Goal: Find specific page/section: Find specific page/section

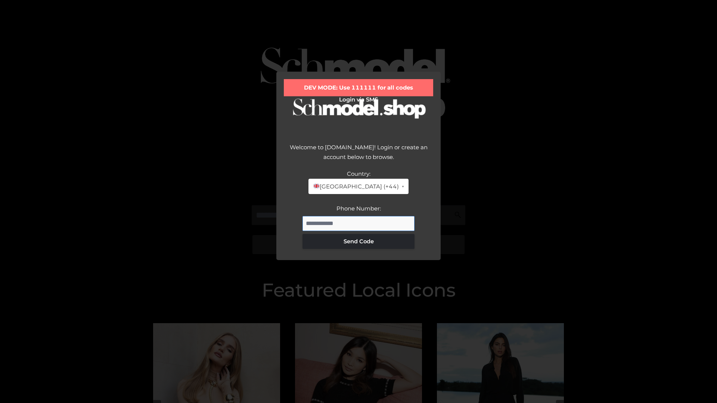
click at [358, 223] on input "Phone Number:" at bounding box center [358, 223] width 112 height 15
type input "**********"
click at [358, 241] on button "Send Code" at bounding box center [358, 241] width 112 height 15
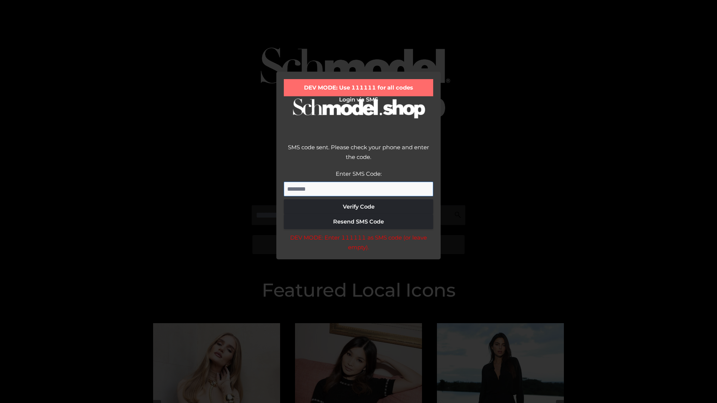
click at [358, 189] on input "Enter SMS Code:" at bounding box center [358, 189] width 149 height 15
type input "******"
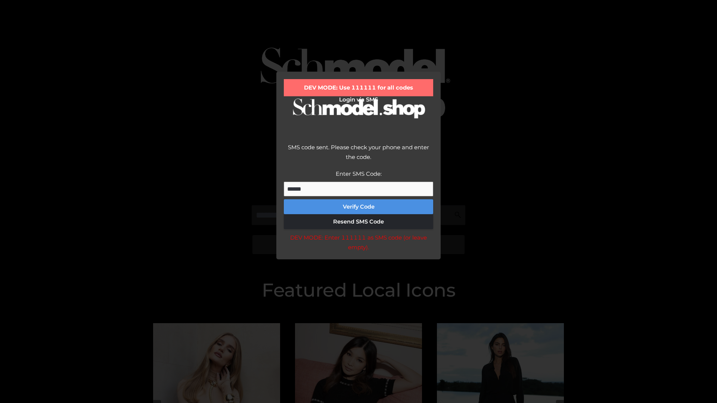
click at [358, 207] on button "Verify Code" at bounding box center [358, 206] width 149 height 15
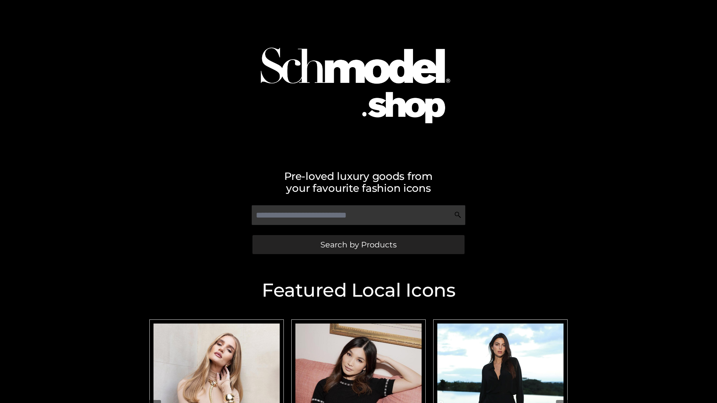
click at [358, 245] on span "Search by Products" at bounding box center [358, 245] width 76 height 8
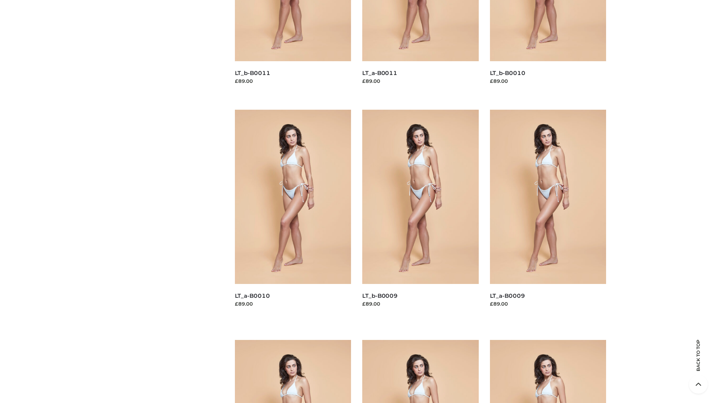
scroll to position [1968, 0]
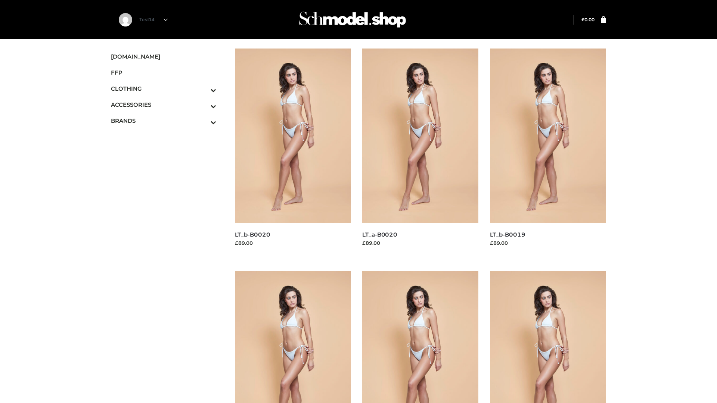
scroll to position [608, 0]
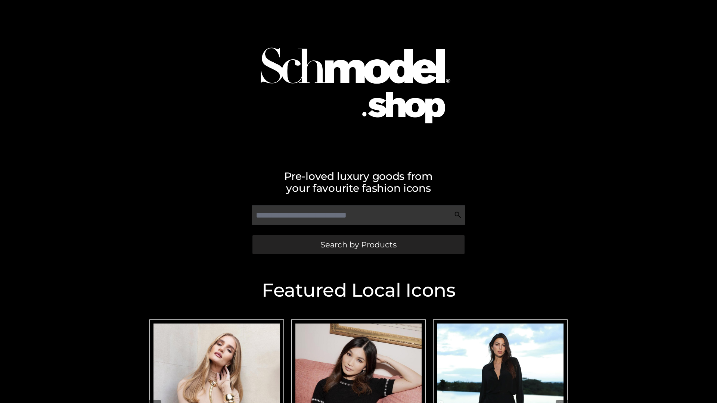
click at [358, 245] on span "Search by Products" at bounding box center [358, 245] width 76 height 8
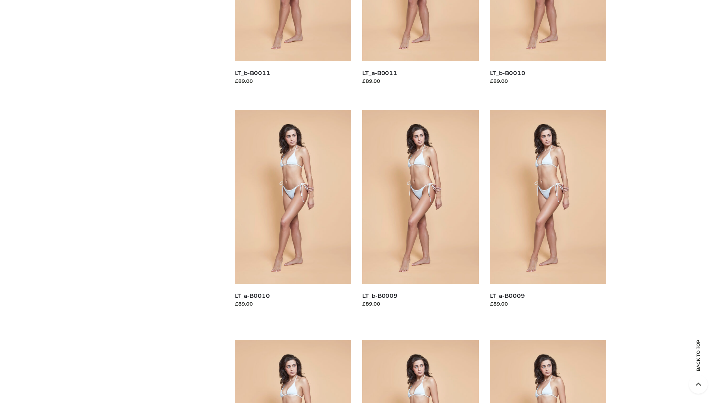
scroll to position [1968, 0]
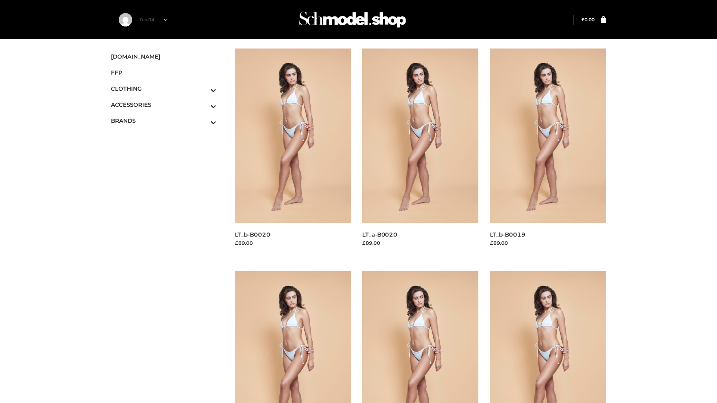
scroll to position [608, 0]
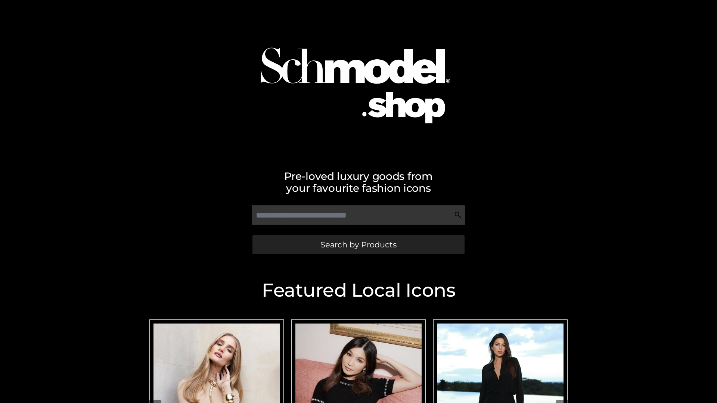
click at [358, 245] on span "Search by Products" at bounding box center [358, 245] width 76 height 8
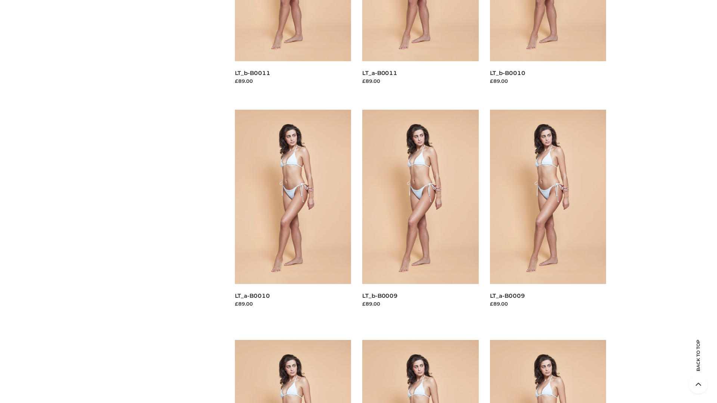
scroll to position [1968, 0]
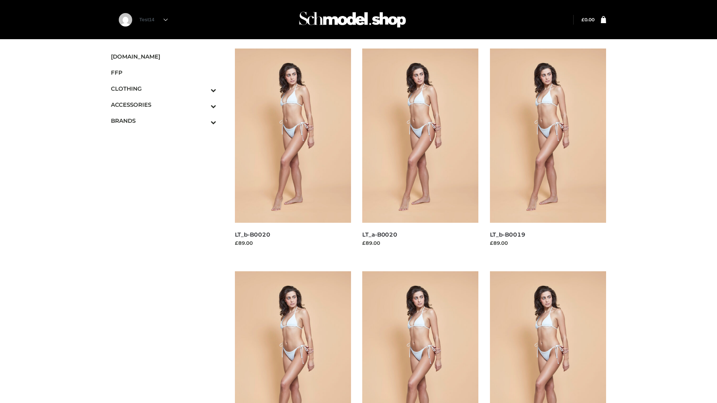
scroll to position [608, 0]
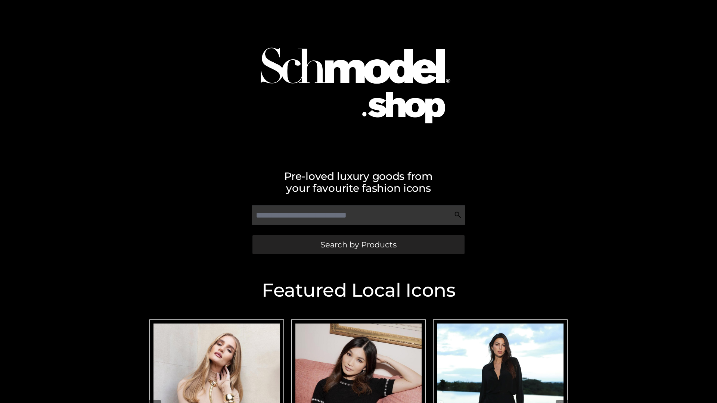
click at [358, 245] on span "Search by Products" at bounding box center [358, 245] width 76 height 8
